Goal: Check status: Check status

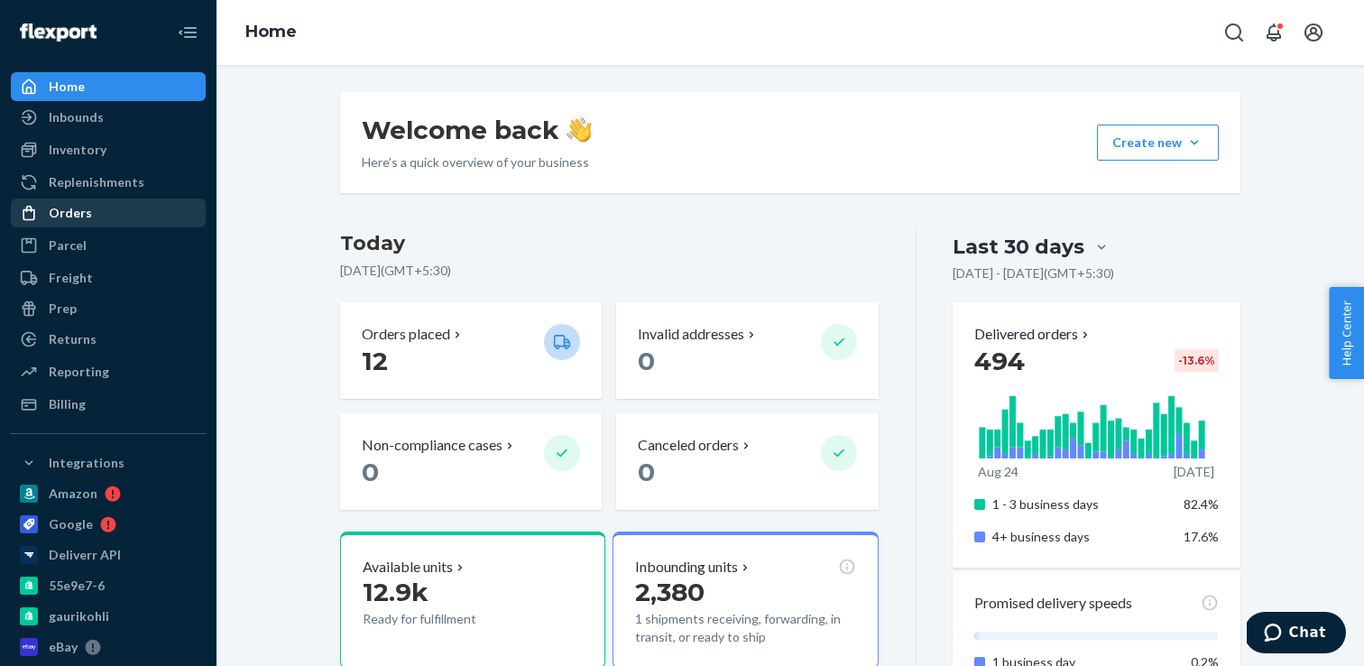
click at [124, 212] on div "Orders" at bounding box center [108, 212] width 191 height 25
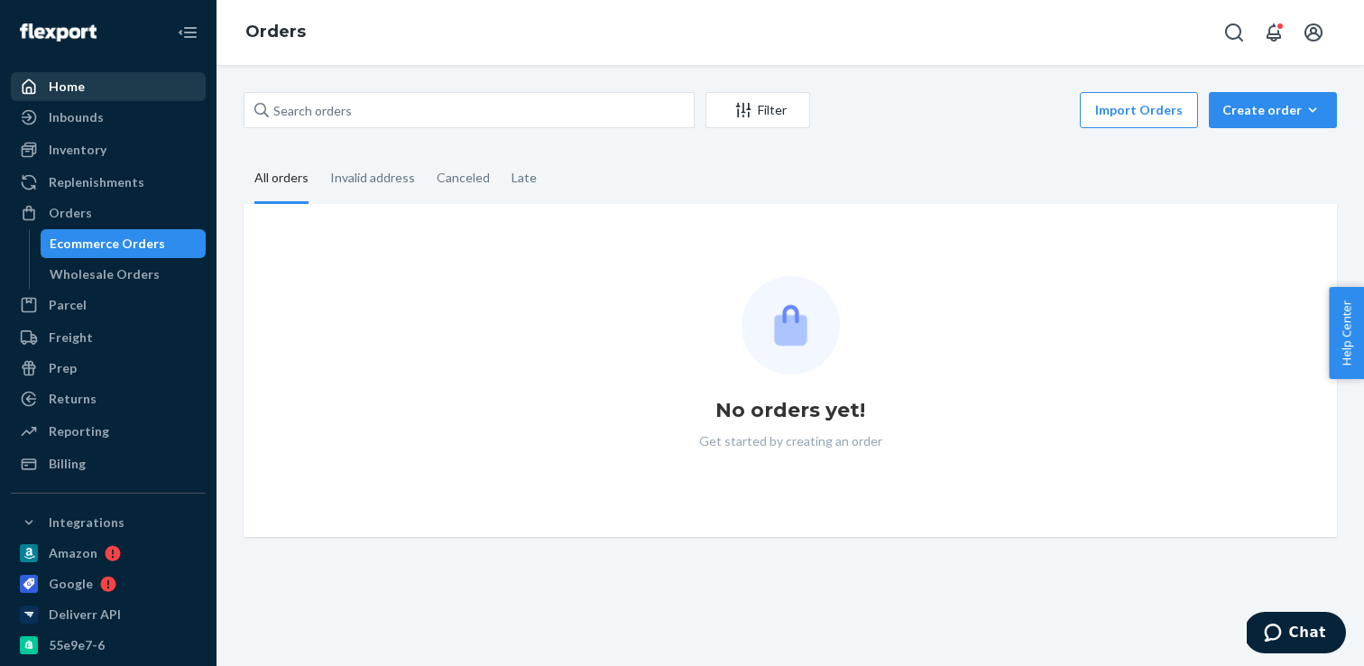
click at [121, 87] on div "Home" at bounding box center [108, 86] width 191 height 25
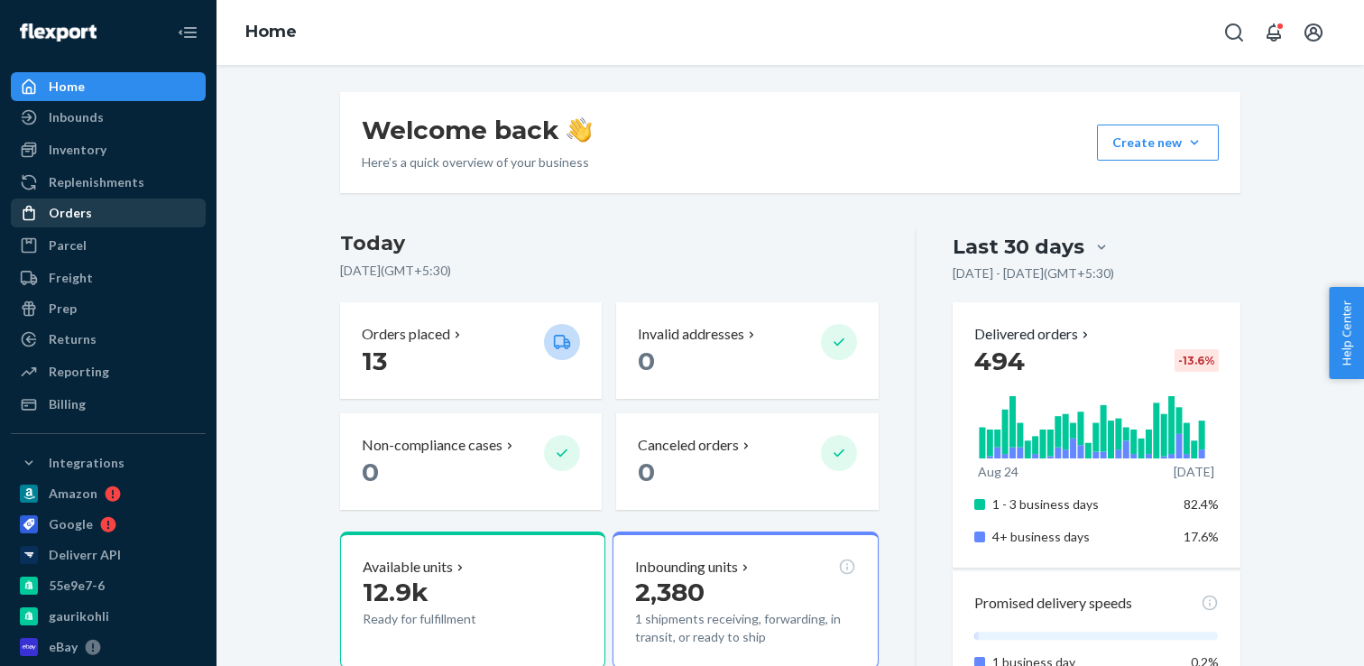
click at [149, 221] on div "Orders" at bounding box center [108, 212] width 191 height 25
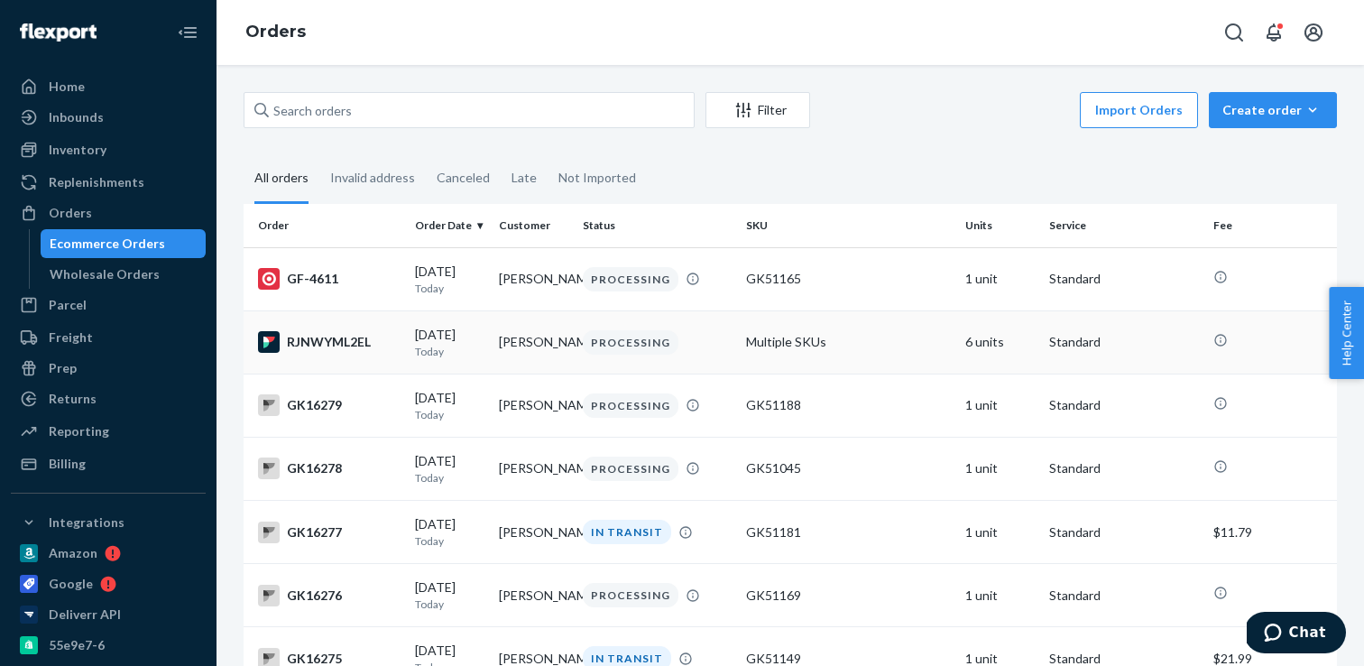
click at [538, 349] on td "[PERSON_NAME]" at bounding box center [534, 341] width 84 height 63
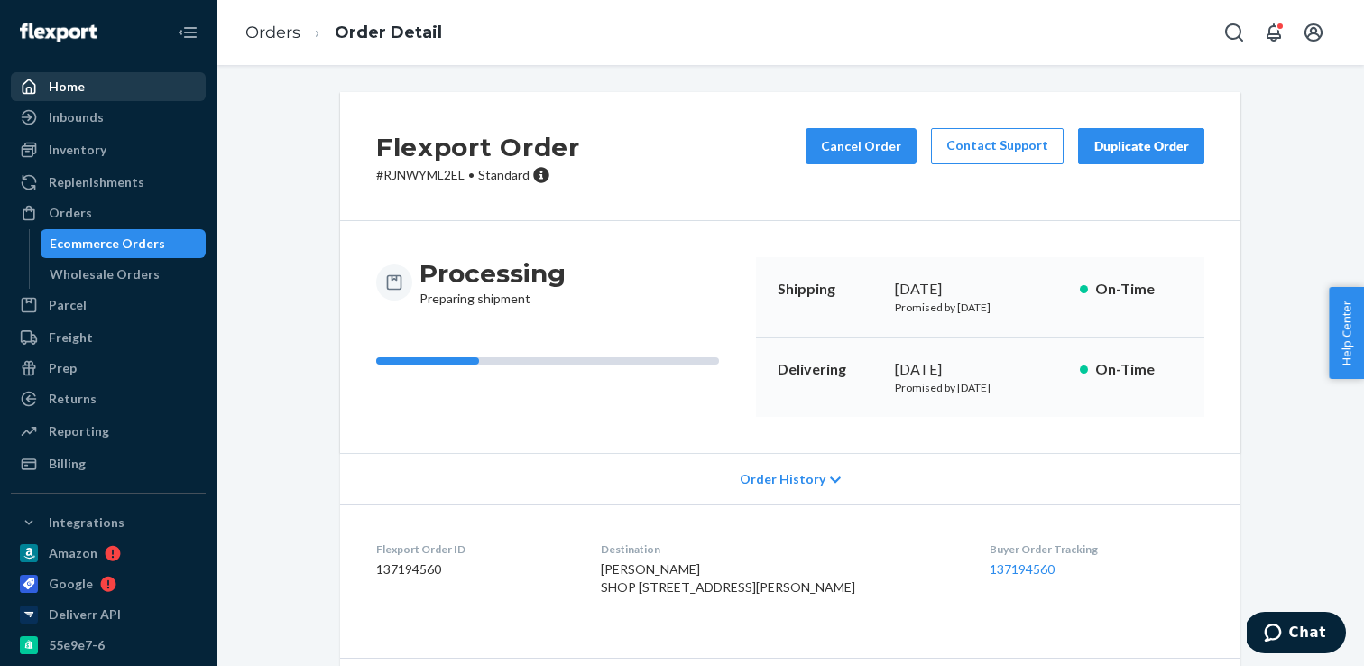
click at [169, 80] on div "Home" at bounding box center [108, 86] width 191 height 25
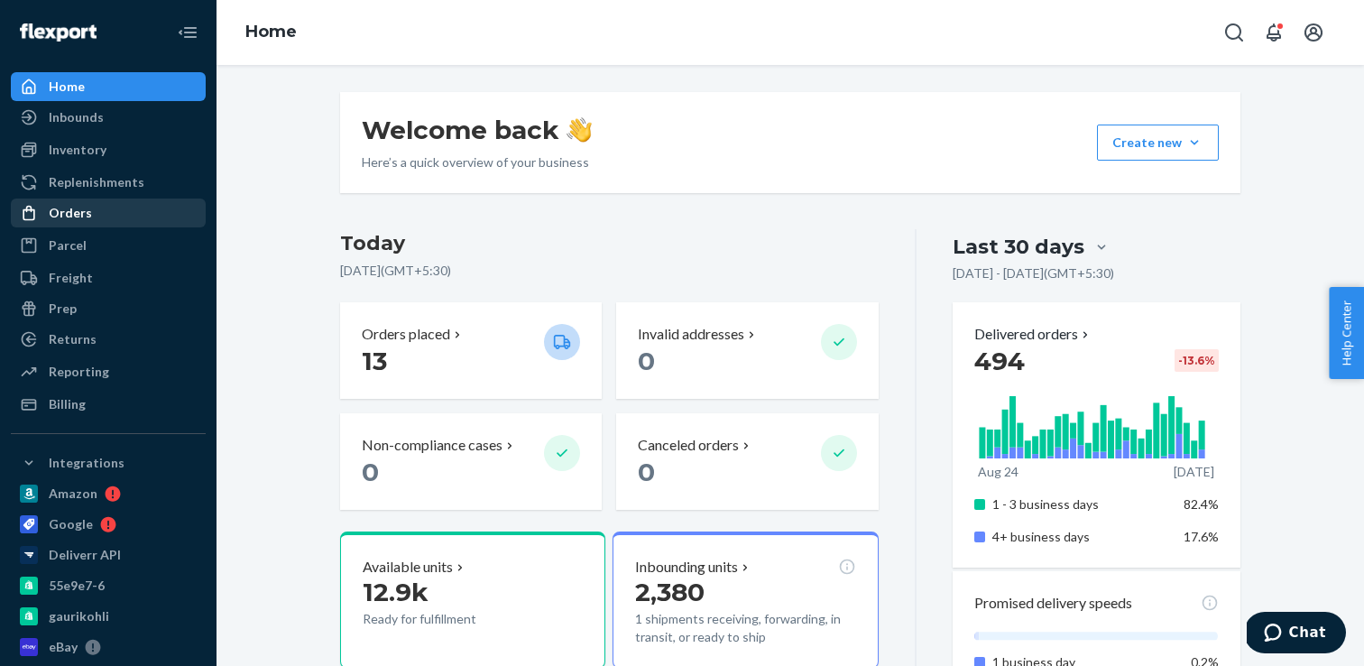
click at [151, 213] on div "Orders" at bounding box center [108, 212] width 191 height 25
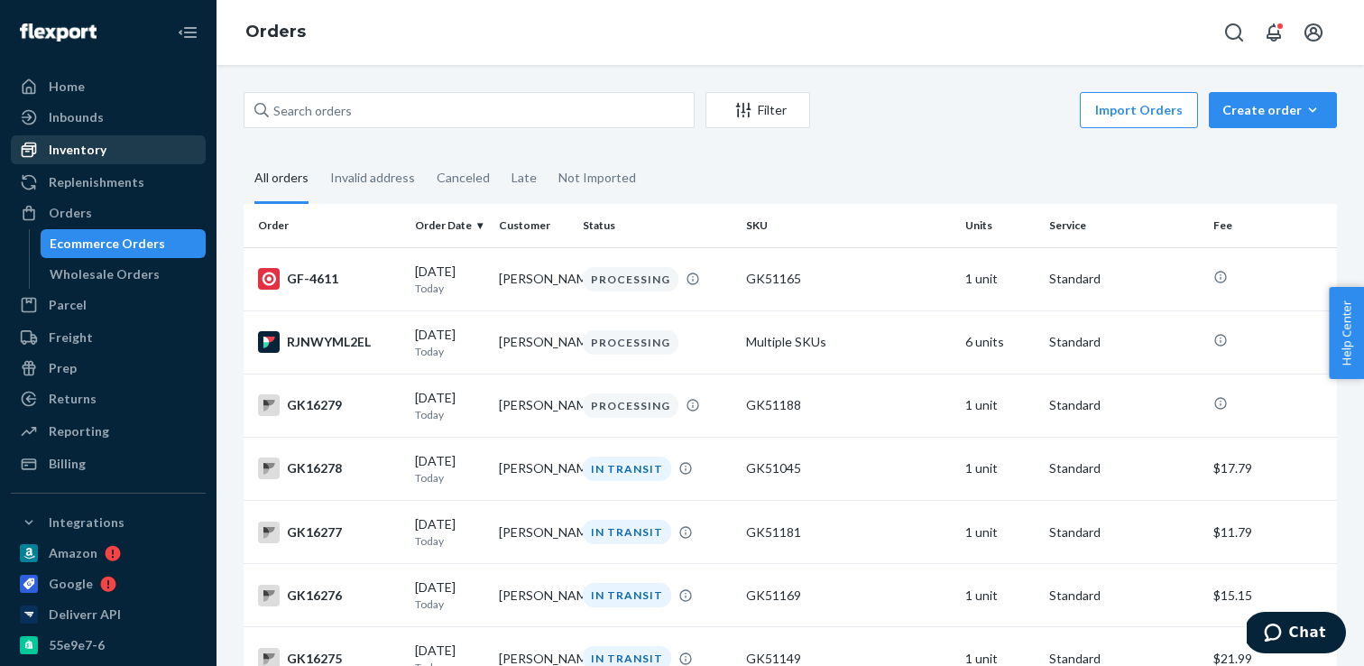
click at [152, 145] on div "Inventory" at bounding box center [108, 149] width 191 height 25
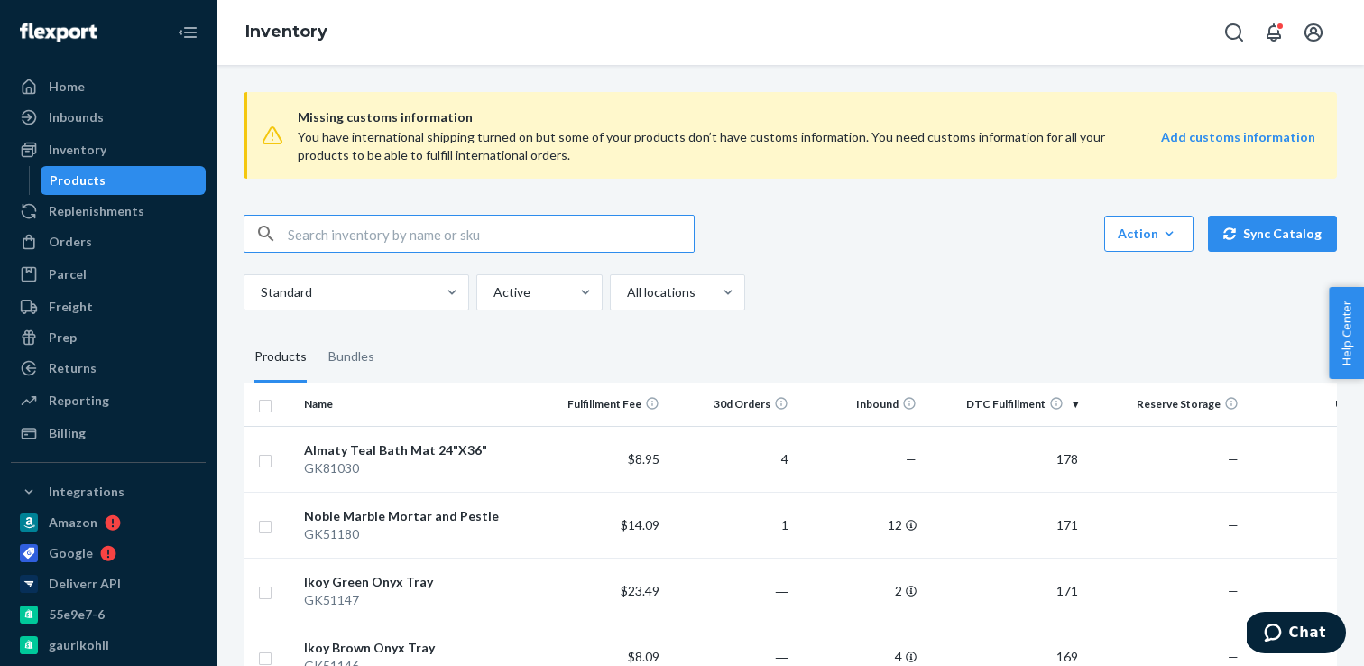
click at [834, 280] on div "Standard Active All locations" at bounding box center [784, 292] width 1080 height 36
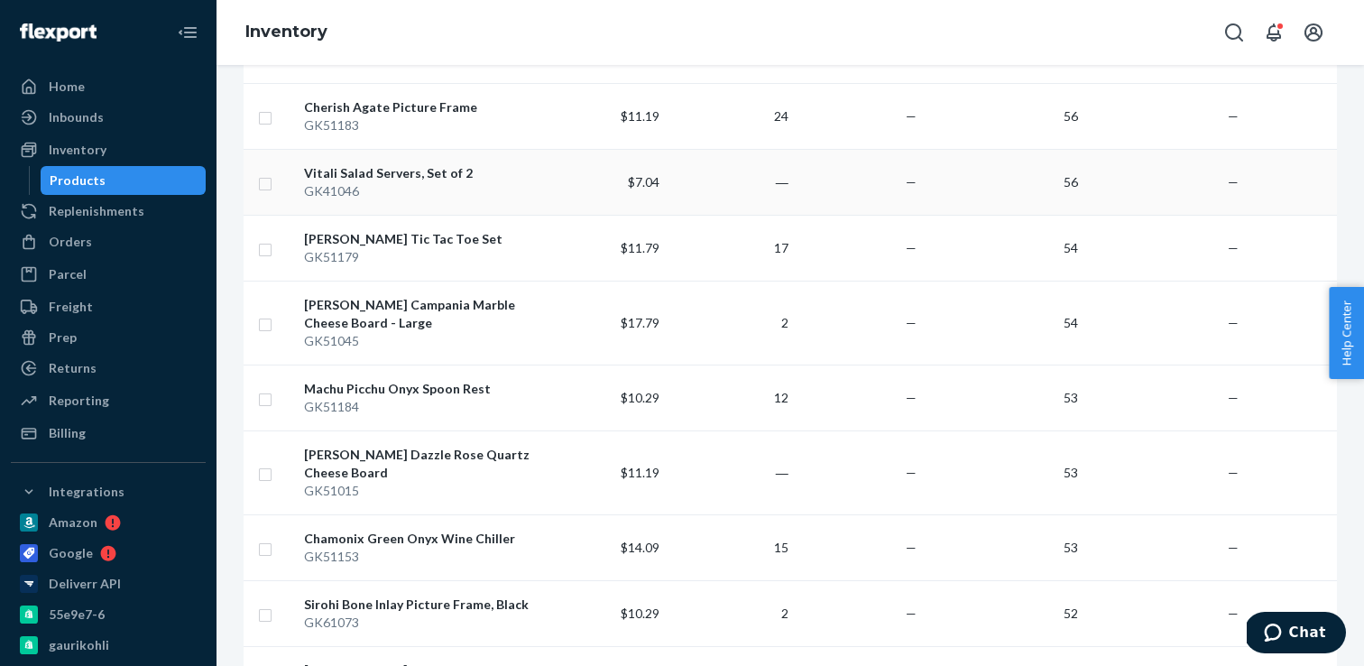
scroll to position [6016, 0]
